Goal: Task Accomplishment & Management: Manage account settings

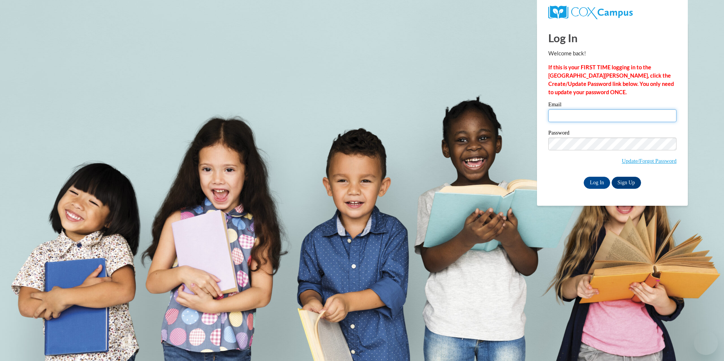
click at [560, 119] on input "Email" at bounding box center [612, 115] width 128 height 13
type input "[PERSON_NAME][EMAIL_ADDRESS][PERSON_NAME][DOMAIN_NAME]"
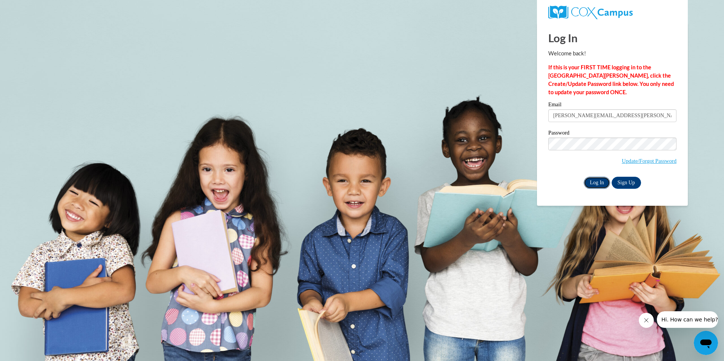
click at [599, 184] on input "Log In" at bounding box center [596, 183] width 26 height 12
